Goal: Navigation & Orientation: Find specific page/section

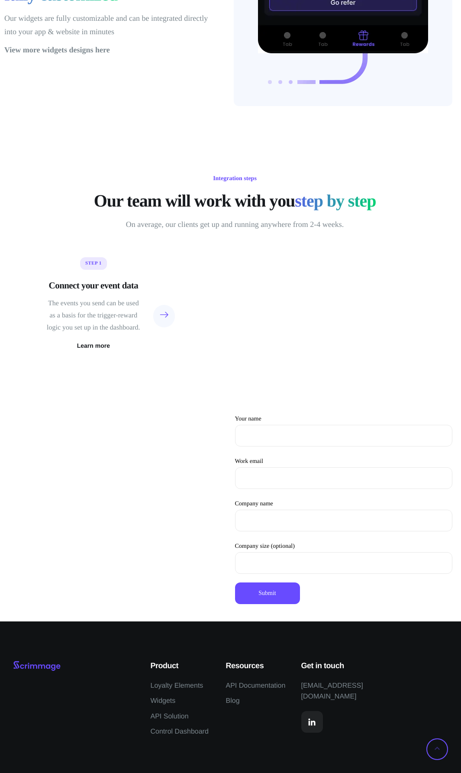
scroll to position [2201, 0]
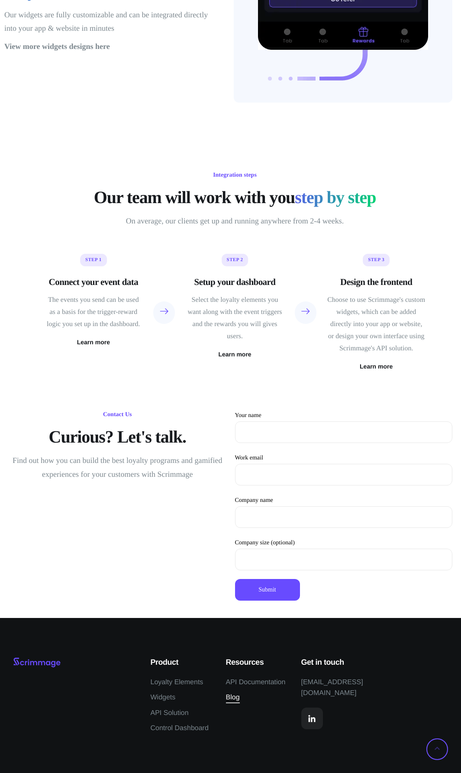
click at [235, 701] on span "Blog" at bounding box center [233, 697] width 14 height 11
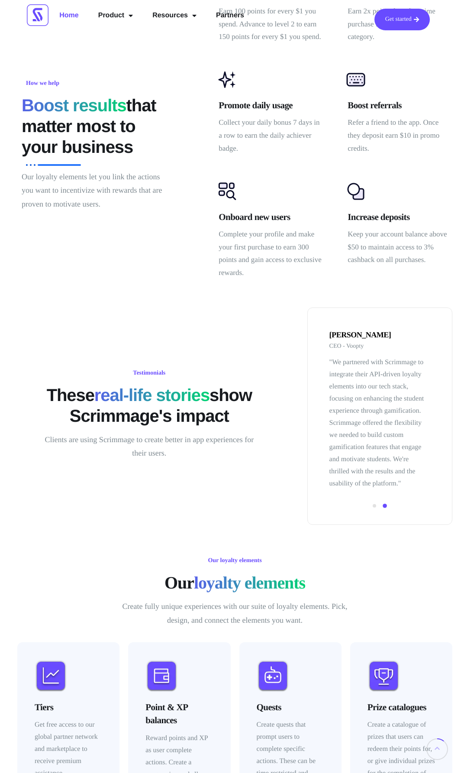
scroll to position [0, 0]
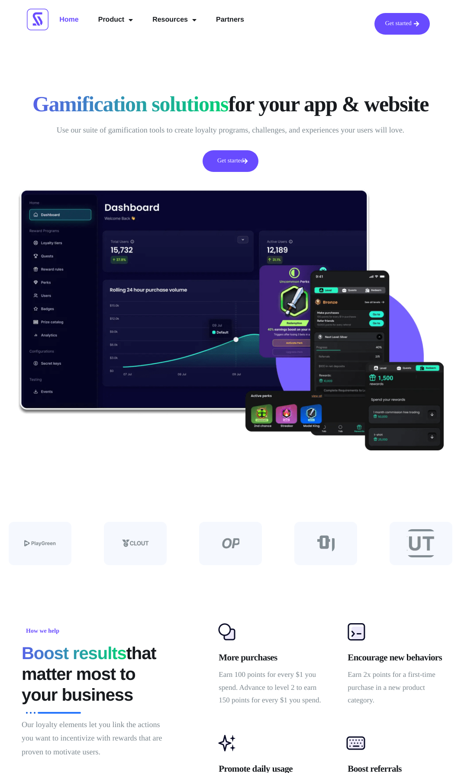
click at [237, 162] on link "Get started" at bounding box center [230, 161] width 55 height 22
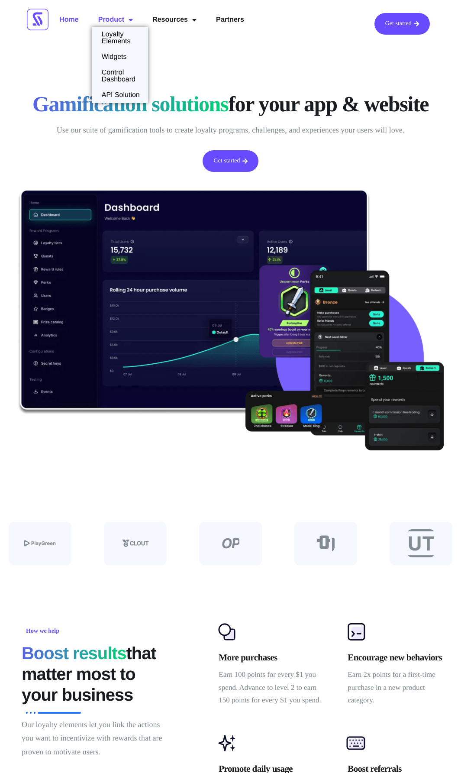
click at [112, 89] on li "API Solution" at bounding box center [120, 96] width 56 height 16
click at [114, 95] on link "API Solution" at bounding box center [119, 95] width 55 height 7
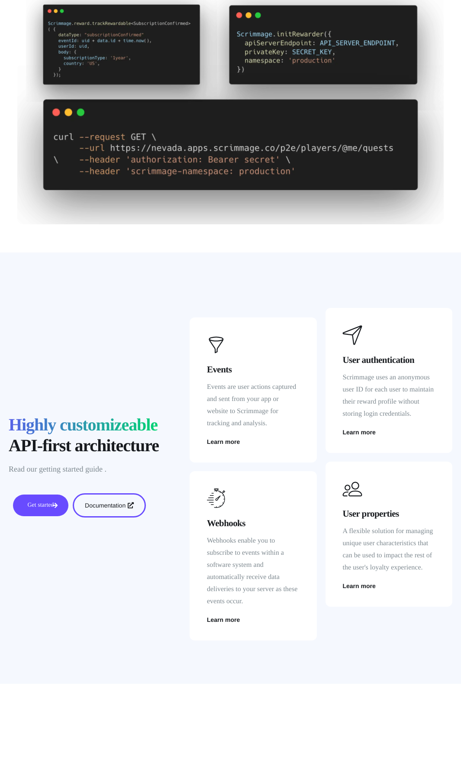
scroll to position [587, 0]
